Goal: Find specific page/section

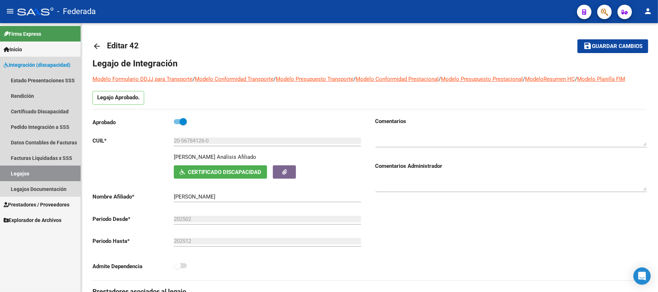
click at [25, 171] on link "Legajos" at bounding box center [40, 174] width 81 height 16
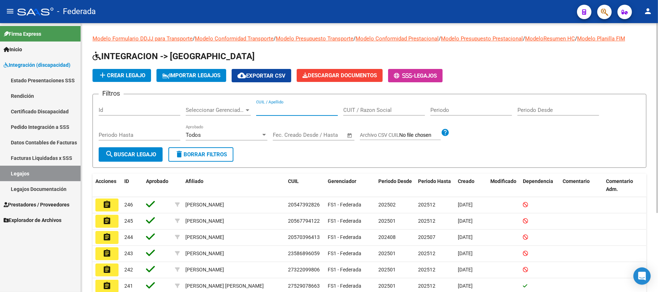
click at [273, 111] on input "CUIL / Apellido" at bounding box center [297, 110] width 82 height 7
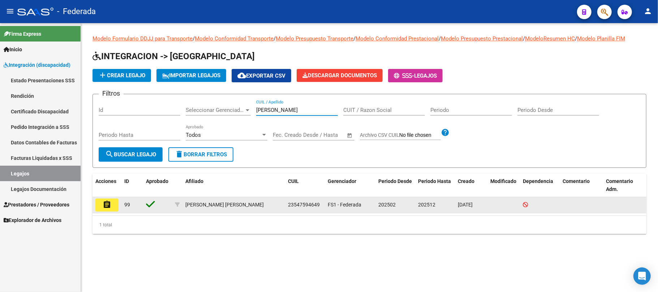
type input "[PERSON_NAME]"
click at [101, 208] on button "assignment" at bounding box center [106, 205] width 23 height 13
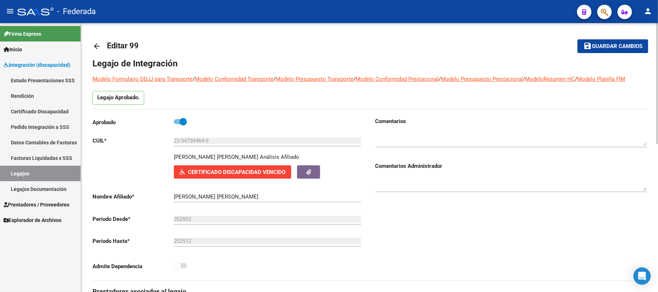
click at [94, 47] on mat-icon "arrow_back" at bounding box center [96, 46] width 9 height 9
